Goal: Check status

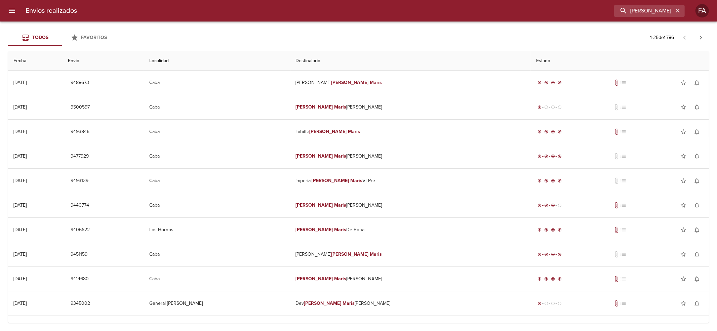
click at [653, 10] on input "[PERSON_NAME] HAUTEVILLE ML" at bounding box center [643, 11] width 59 height 12
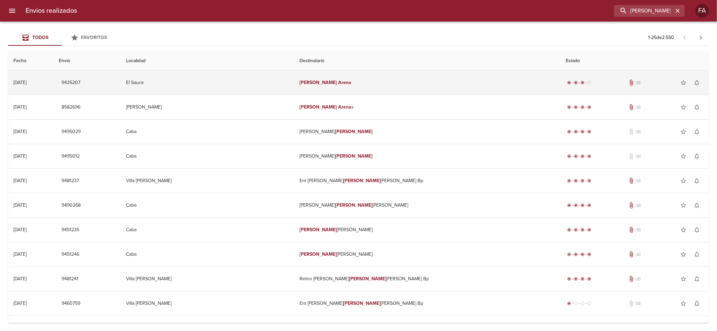
click at [566, 88] on div "radio_button_checked radio_button_checked radio_button_checked radio_button_unc…" at bounding box center [634, 82] width 137 height 13
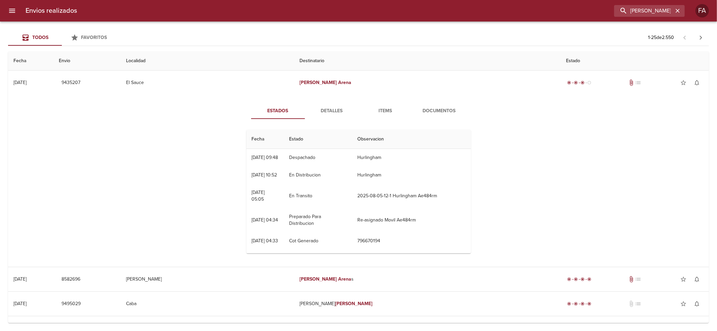
click at [330, 108] on span "Detalles" at bounding box center [332, 111] width 46 height 8
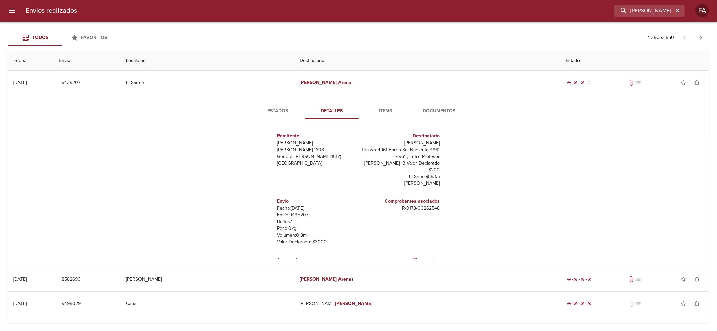
scroll to position [10, 0]
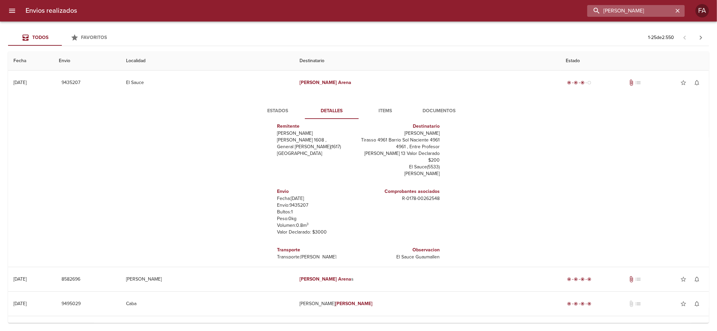
click at [649, 12] on input "[PERSON_NAME]" at bounding box center [630, 11] width 86 height 12
paste input "[PERSON_NAME] [PERSON_NAME]"
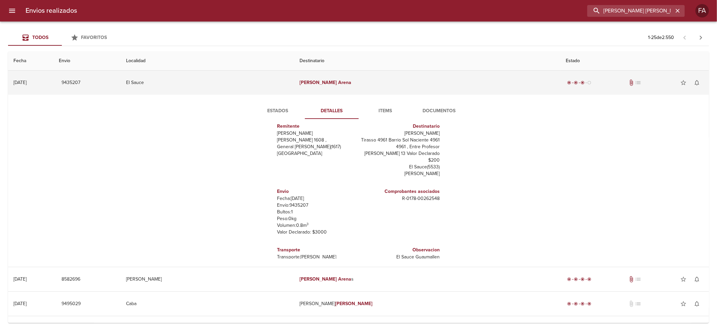
scroll to position [0, 8]
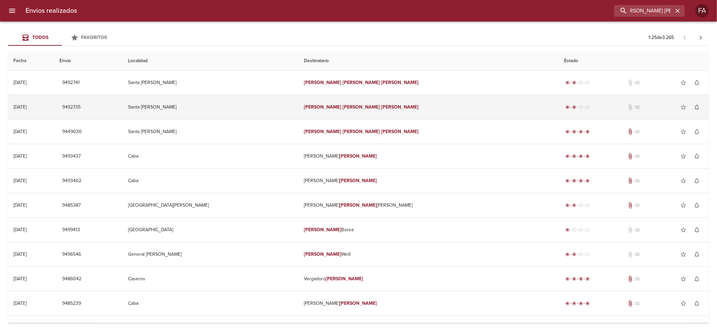
click at [575, 103] on td "radio_button_checked radio_button_checked radio_button_unchecked radio_button_u…" at bounding box center [634, 107] width 150 height 24
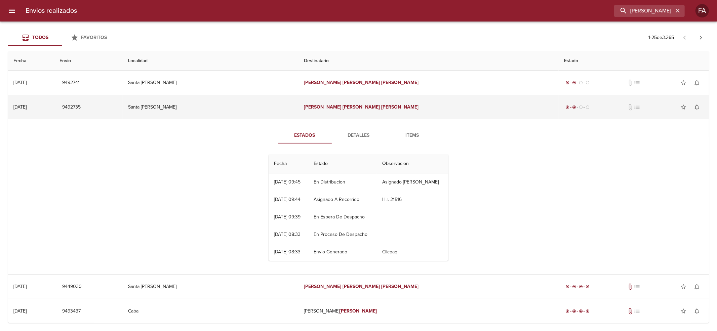
click at [571, 102] on div "radio_button_checked radio_button_checked radio_button_unchecked radio_button_u…" at bounding box center [633, 106] width 139 height 13
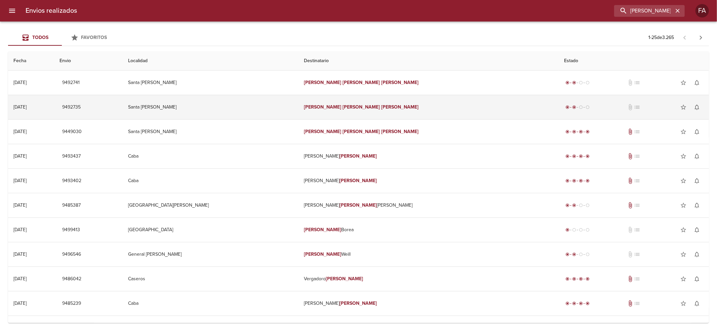
click at [468, 104] on td "[PERSON_NAME] [PERSON_NAME]" at bounding box center [428, 107] width 260 height 24
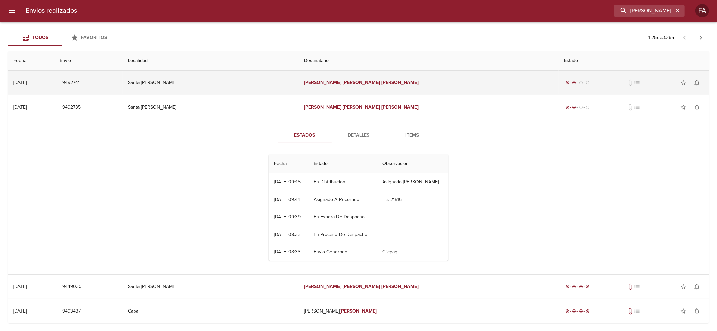
click at [457, 77] on td "[PERSON_NAME] [PERSON_NAME]" at bounding box center [428, 83] width 260 height 24
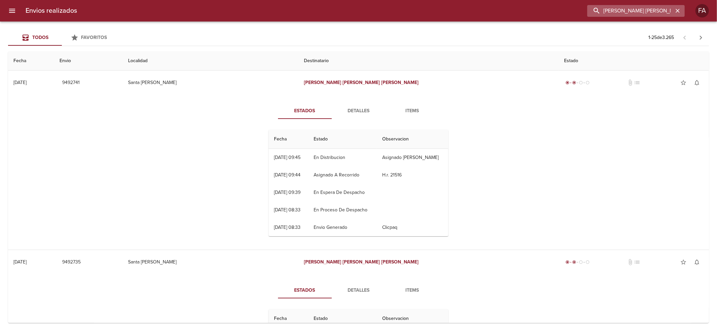
click at [636, 9] on input "[PERSON_NAME] [PERSON_NAME]" at bounding box center [630, 11] width 86 height 12
paste input "9431524"
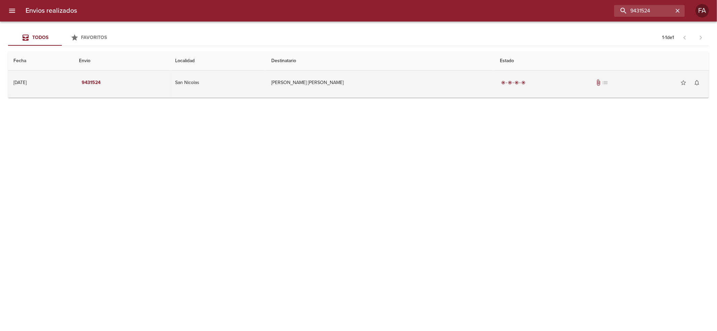
click at [399, 90] on td "[PERSON_NAME] [PERSON_NAME]" at bounding box center [380, 83] width 229 height 24
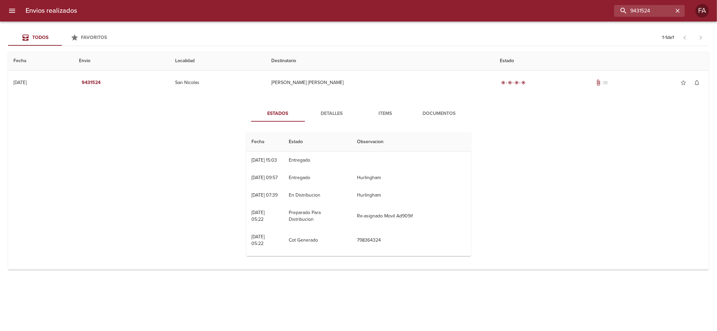
click at [460, 101] on div "Estados Detalles Items Documentos Fecha Estado Observacion 07/08 [DATE] 15:03 E…" at bounding box center [358, 183] width 690 height 172
click at [461, 110] on span "Documentos" at bounding box center [439, 114] width 46 height 8
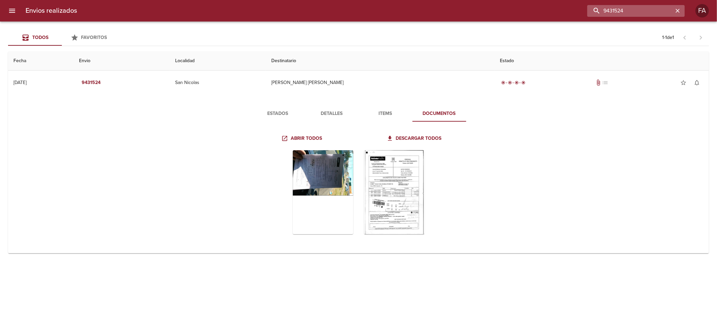
click at [656, 14] on input "9431524" at bounding box center [630, 11] width 86 height 12
click at [655, 14] on input "9431524" at bounding box center [630, 11] width 86 height 12
paste input "[PERSON_NAME]"
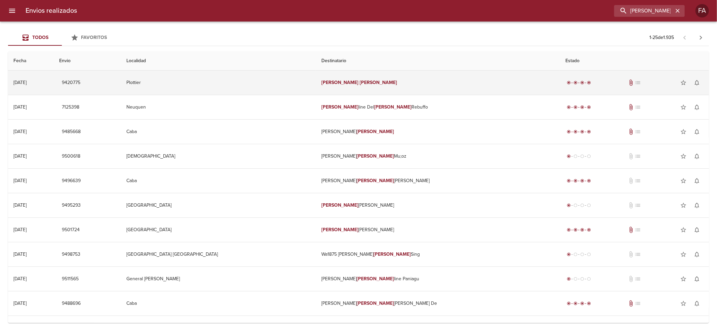
click at [438, 88] on td "[PERSON_NAME]" at bounding box center [438, 83] width 244 height 24
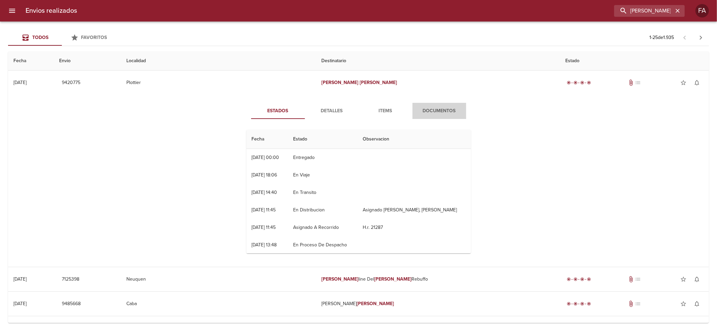
click at [442, 112] on span "Documentos" at bounding box center [439, 111] width 46 height 8
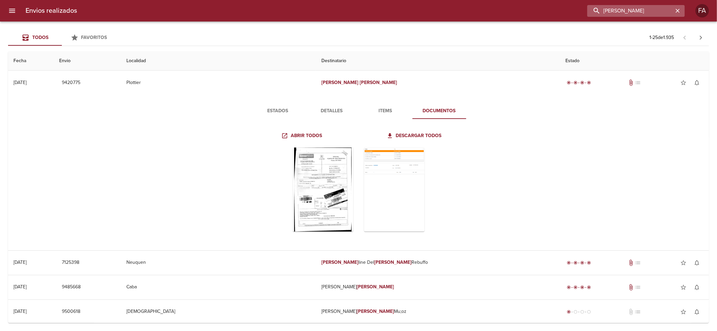
click at [669, 8] on input "[PERSON_NAME]" at bounding box center [630, 11] width 86 height 12
paste input "[PERSON_NAME]"
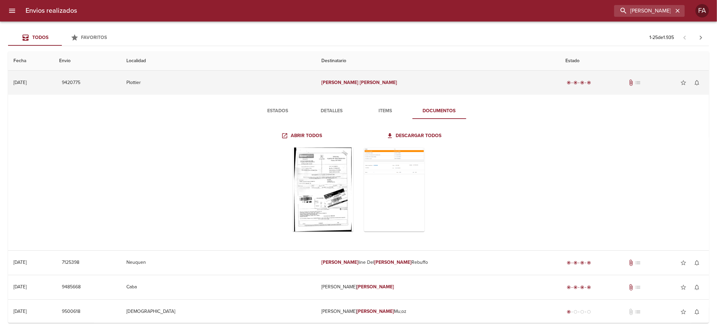
drag, startPoint x: 556, startPoint y: 91, endPoint x: 556, endPoint y: 85, distance: 6.1
click at [560, 87] on td "radio_button_checked radio_button_checked radio_button_checked radio_button_che…" at bounding box center [634, 83] width 149 height 24
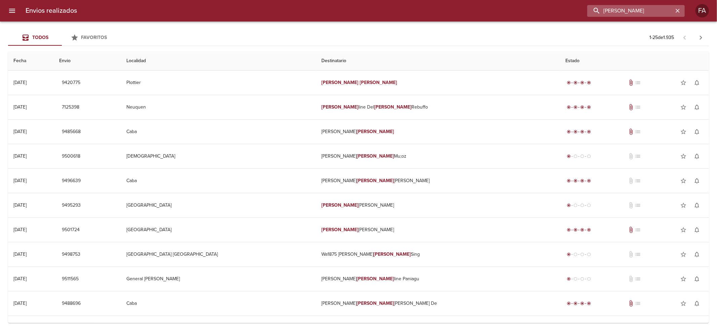
click at [655, 13] on input "[PERSON_NAME]" at bounding box center [630, 11] width 86 height 12
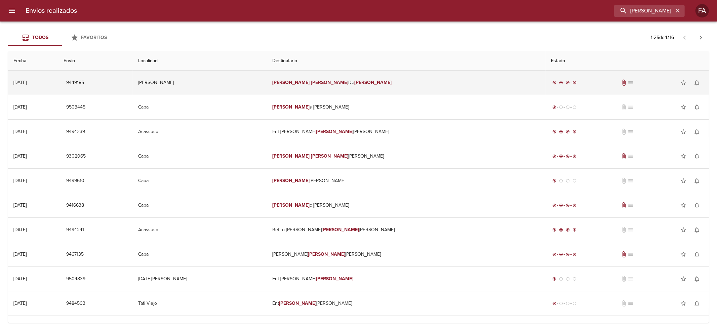
click at [427, 85] on td "[PERSON_NAME]" at bounding box center [406, 83] width 278 height 24
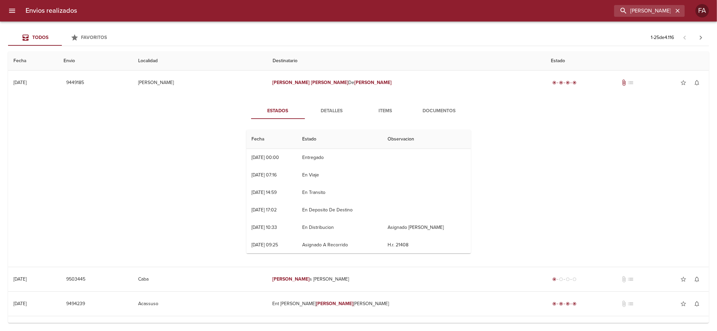
click at [448, 109] on span "Documentos" at bounding box center [439, 111] width 46 height 8
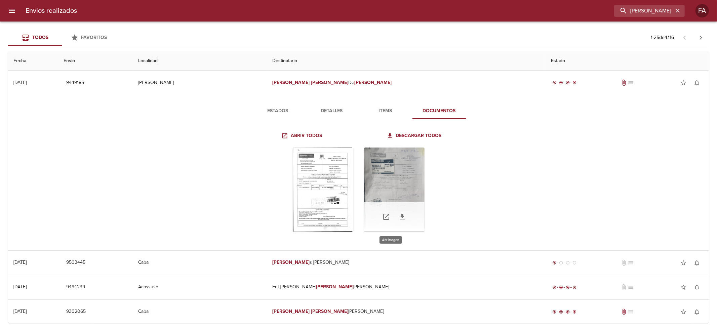
click at [386, 190] on div "Tabla de envíos del cliente" at bounding box center [394, 190] width 60 height 84
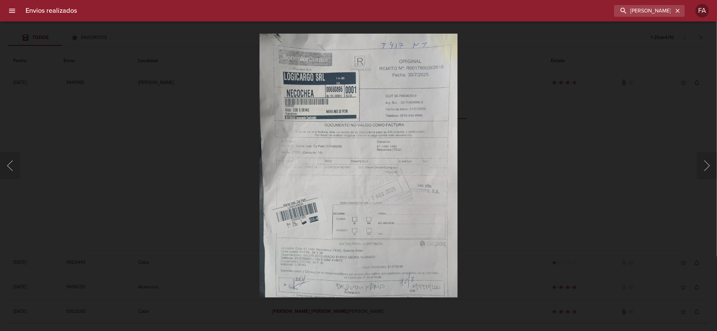
click at [166, 204] on div "Lightbox" at bounding box center [358, 165] width 717 height 331
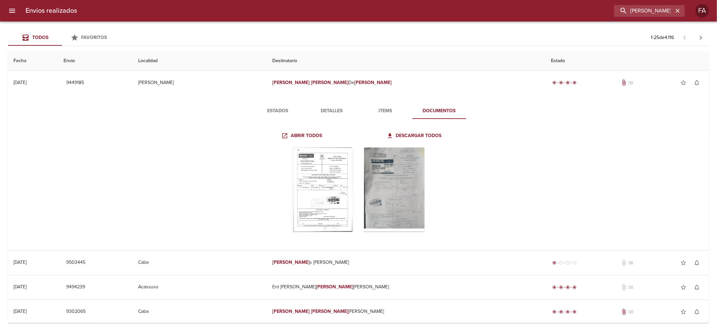
click at [647, 2] on div "Envios realizados [PERSON_NAME] FA" at bounding box center [358, 11] width 717 height 22
click at [648, 8] on input "[PERSON_NAME]" at bounding box center [630, 11] width 86 height 12
click at [649, 8] on input "[PERSON_NAME]" at bounding box center [630, 11] width 86 height 12
paste input "[PERSON_NAME]"
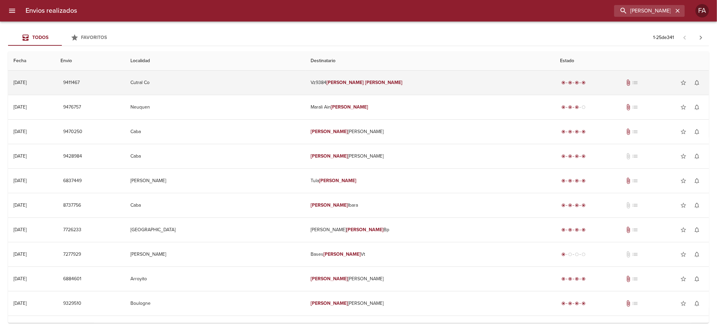
click at [416, 72] on td "Vz9384 [PERSON_NAME]" at bounding box center [429, 83] width 249 height 24
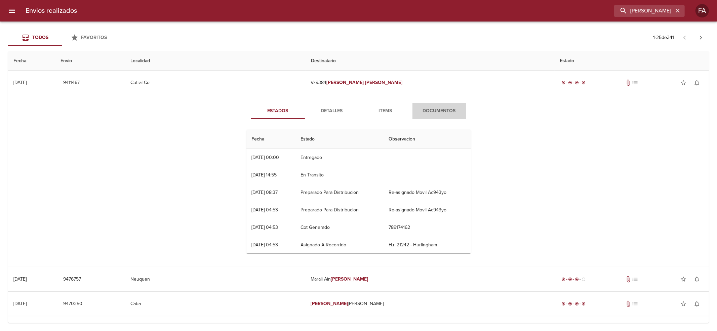
click at [444, 115] on span "Documentos" at bounding box center [439, 111] width 46 height 8
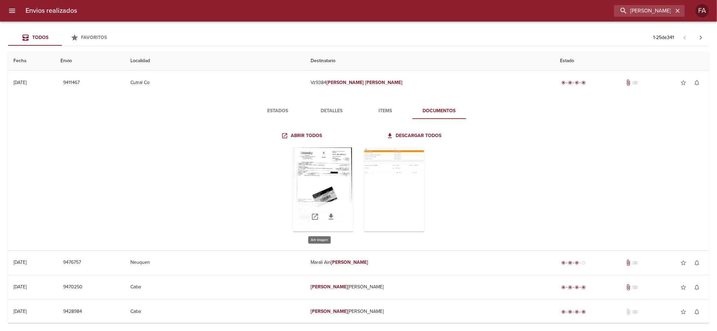
click at [303, 171] on div "Tabla de envíos del cliente" at bounding box center [323, 190] width 60 height 84
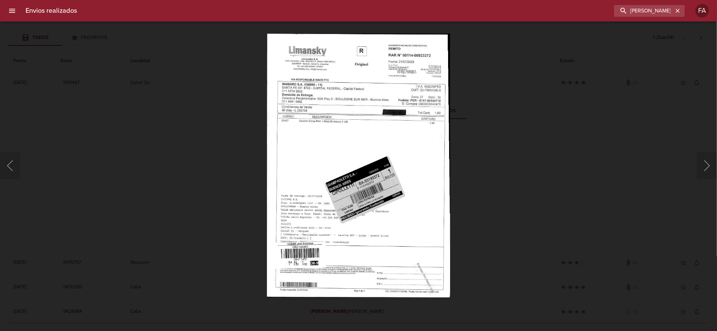
drag, startPoint x: 230, startPoint y: 192, endPoint x: 191, endPoint y: 55, distance: 142.5
click at [229, 192] on div "Lightbox" at bounding box center [358, 165] width 717 height 331
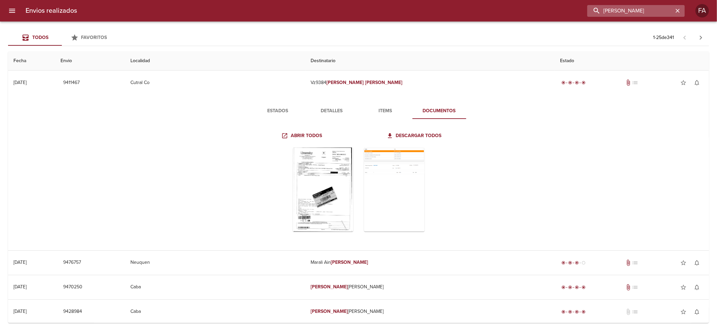
click at [663, 10] on input "[PERSON_NAME]" at bounding box center [630, 11] width 86 height 12
paste input "[PERSON_NAME] [PERSON_NAME]"
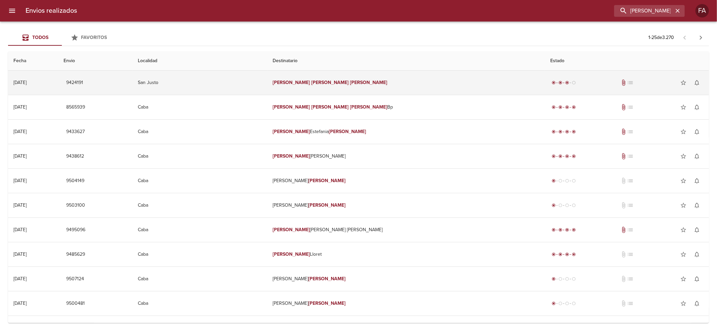
click at [444, 91] on td "[PERSON_NAME] [PERSON_NAME]" at bounding box center [406, 83] width 277 height 24
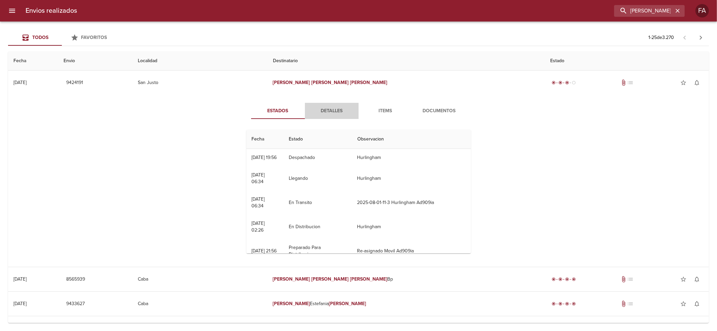
click at [341, 112] on span "Detalles" at bounding box center [332, 111] width 46 height 8
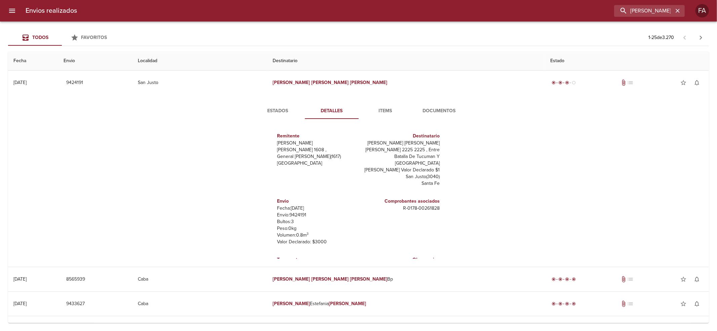
scroll to position [10, 0]
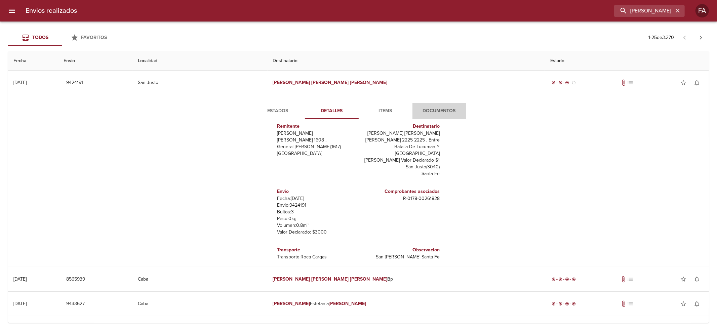
click at [447, 109] on span "Documentos" at bounding box center [439, 111] width 46 height 8
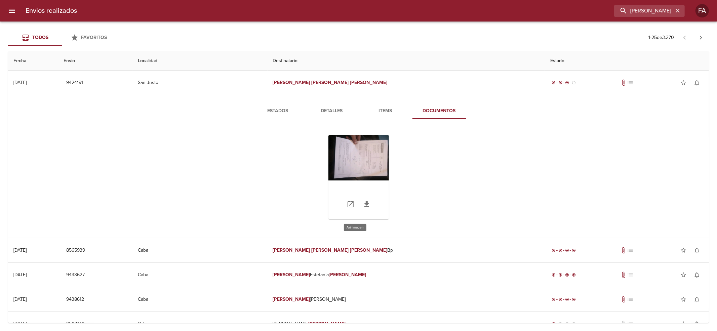
click at [361, 157] on div "Tabla de envíos del cliente" at bounding box center [358, 177] width 60 height 84
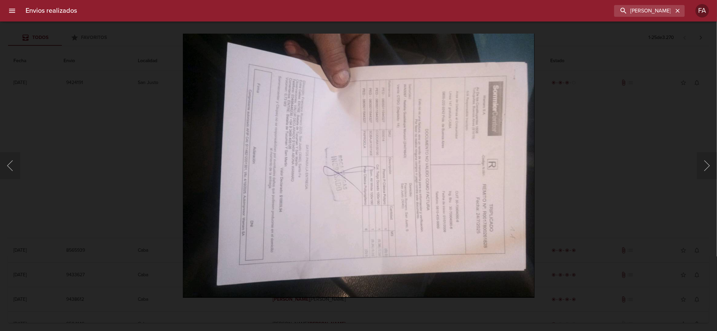
click at [162, 190] on div "Lightbox" at bounding box center [358, 165] width 717 height 331
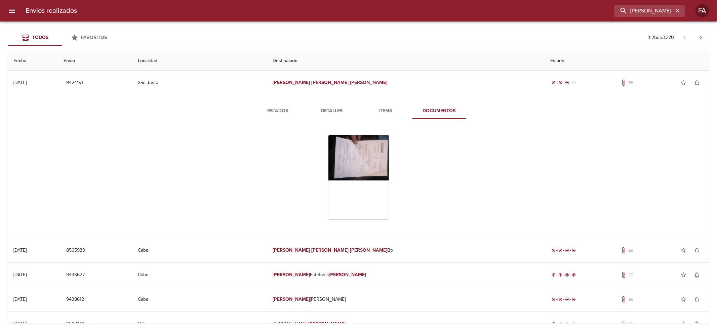
click at [321, 116] on button "Detalles" at bounding box center [332, 111] width 54 height 16
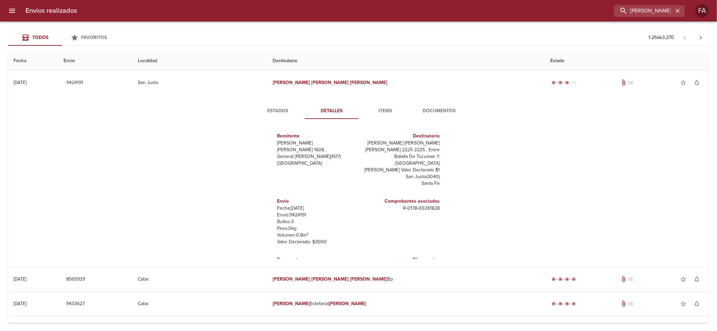
click at [291, 212] on p "Envío: 9424191" at bounding box center [316, 215] width 79 height 7
copy p "9424191"
click at [652, 9] on input "[PERSON_NAME] [PERSON_NAME]" at bounding box center [630, 11] width 86 height 12
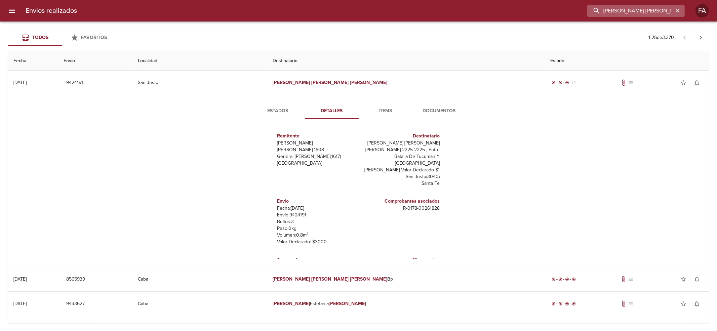
click at [652, 9] on input "[PERSON_NAME] [PERSON_NAME]" at bounding box center [630, 11] width 86 height 12
paste input "[PERSON_NAME]"
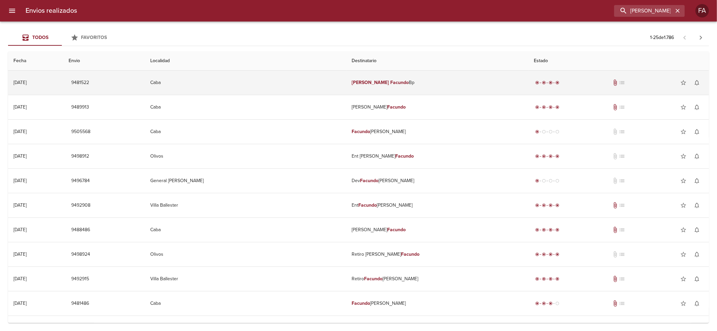
click at [465, 91] on td "[PERSON_NAME] Bp" at bounding box center [438, 83] width 182 height 24
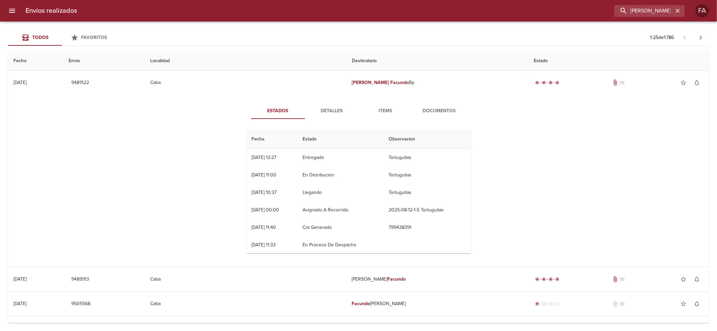
click at [418, 116] on button "Documentos" at bounding box center [439, 111] width 54 height 16
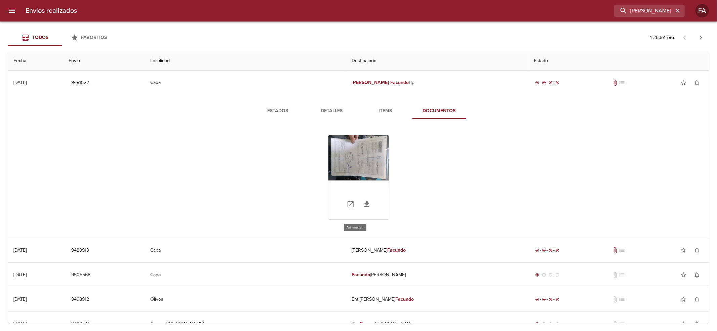
click at [373, 138] on div "Tabla de envíos del cliente" at bounding box center [358, 177] width 60 height 84
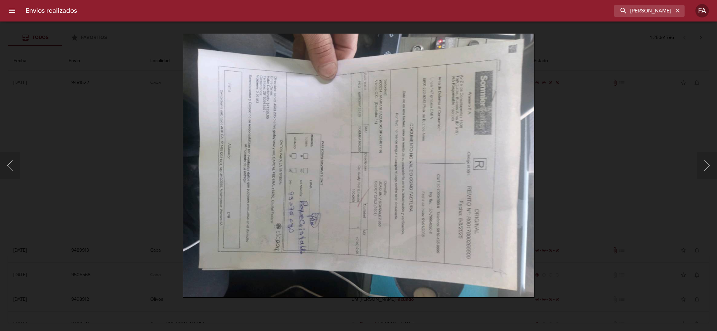
drag, startPoint x: 132, startPoint y: 171, endPoint x: 154, endPoint y: 42, distance: 130.6
click at [132, 163] on div "Lightbox" at bounding box center [358, 165] width 717 height 331
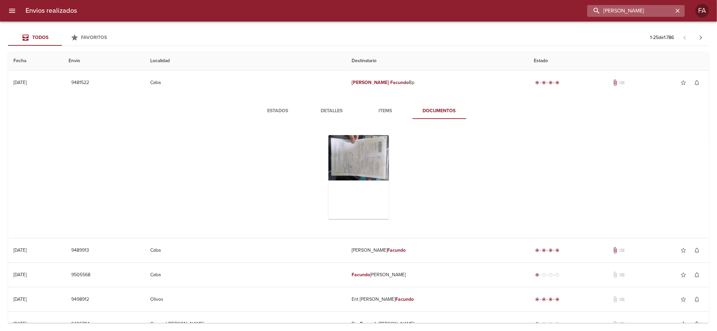
click at [632, 9] on input "[PERSON_NAME]" at bounding box center [630, 11] width 86 height 12
paste input "[PERSON_NAME][DEMOGRAPHIC_DATA]"
type input "[PERSON_NAME][DEMOGRAPHIC_DATA]"
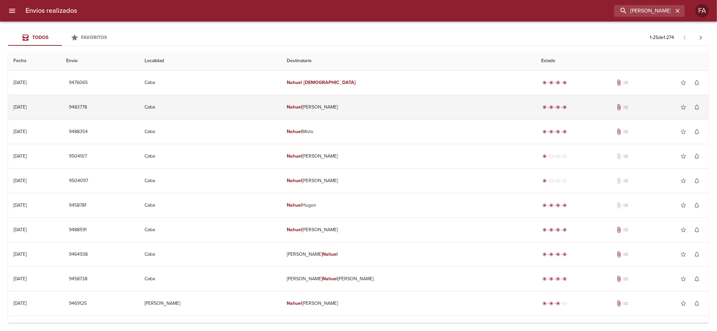
click at [281, 105] on td "Caba" at bounding box center [210, 107] width 142 height 24
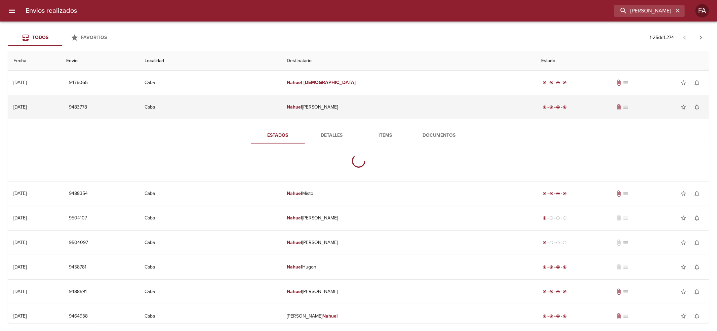
click at [281, 105] on td "Caba" at bounding box center [210, 107] width 142 height 24
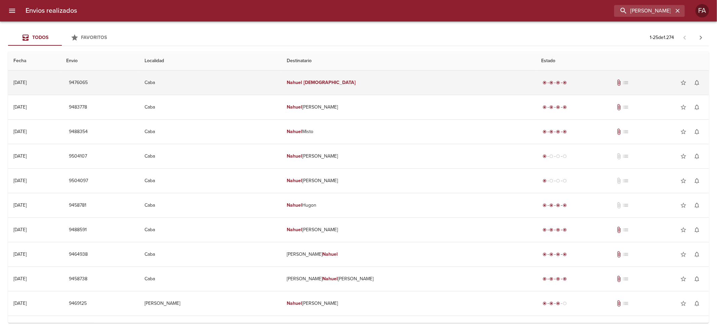
click at [319, 73] on td "[PERSON_NAME][DEMOGRAPHIC_DATA]" at bounding box center [408, 83] width 254 height 24
